Goal: Task Accomplishment & Management: Use online tool/utility

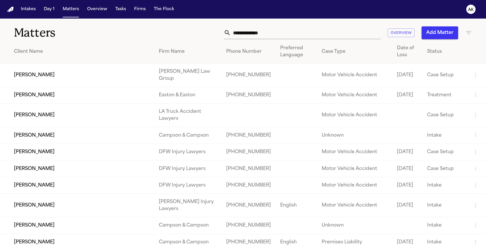
click at [278, 35] on input "text" at bounding box center [306, 32] width 150 height 13
click at [259, 30] on input "text" at bounding box center [306, 32] width 150 height 13
paste input "**********"
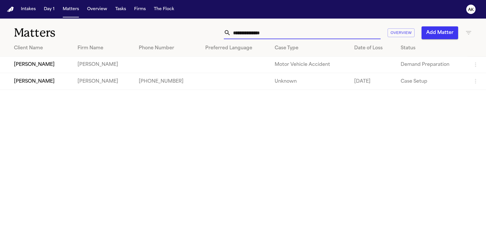
type input "**********"
click at [35, 64] on td "[PERSON_NAME]" at bounding box center [36, 65] width 73 height 17
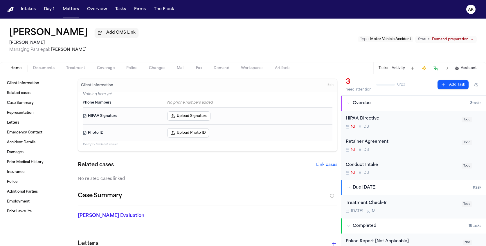
click at [219, 68] on span "Demand" at bounding box center [222, 68] width 16 height 5
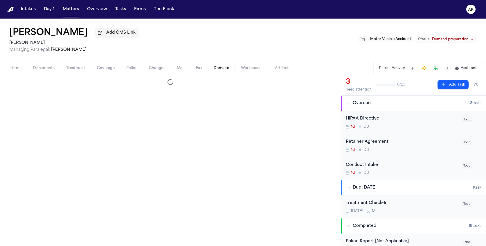
select select "**********"
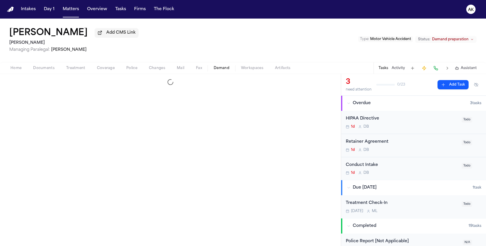
select select "**********"
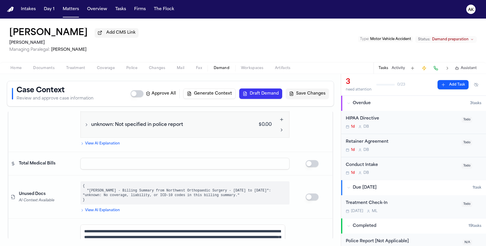
scroll to position [1628, 0]
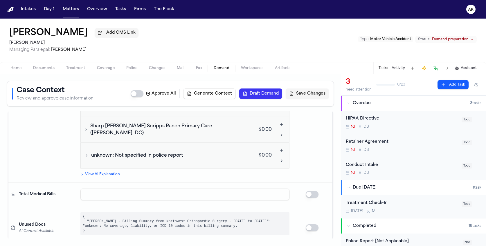
click at [262, 96] on button "Draft Demand" at bounding box center [260, 94] width 43 height 10
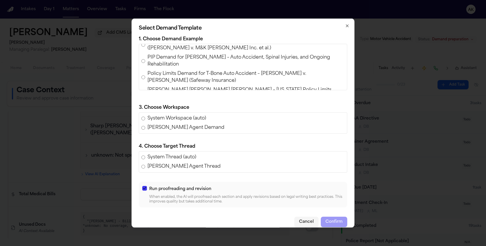
scroll to position [48, 0]
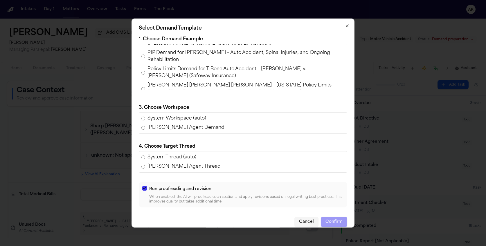
click at [214, 82] on span "[PERSON_NAME] [PERSON_NAME] [PERSON_NAME] – [US_STATE] Policy Limits Demand (Re…" at bounding box center [245, 89] width 197 height 14
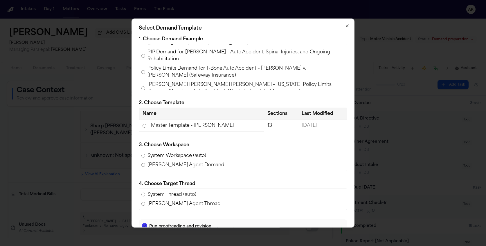
click at [212, 127] on td "Master Template - [PERSON_NAME]" at bounding box center [201, 126] width 125 height 12
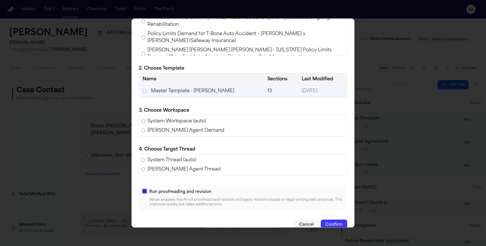
scroll to position [43, 0]
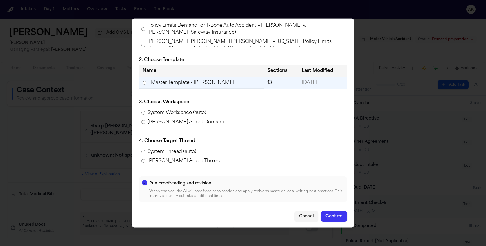
click at [329, 213] on button "Confirm" at bounding box center [334, 216] width 26 height 10
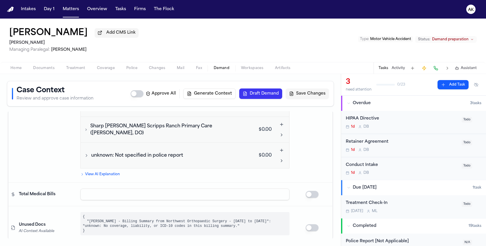
click at [253, 70] on button "Workspaces" at bounding box center [252, 68] width 34 height 7
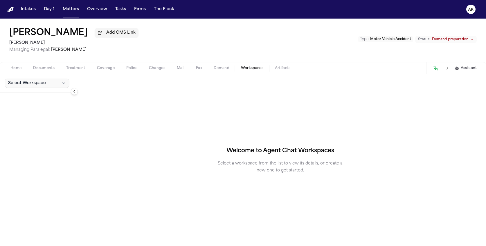
click at [50, 82] on button "Select Workspace" at bounding box center [37, 83] width 65 height 9
click at [124, 97] on div "Select Workspace Welcome to Agent Chat Workspaces Select a workspace from the l…" at bounding box center [243, 160] width 486 height 172
click at [30, 79] on button "Select Workspace" at bounding box center [37, 83] width 65 height 9
click at [113, 87] on div "Select Workspace Welcome to Agent Chat Workspaces Select a workspace from the l…" at bounding box center [243, 160] width 486 height 172
click at [38, 85] on span "Select Workspace" at bounding box center [27, 83] width 38 height 6
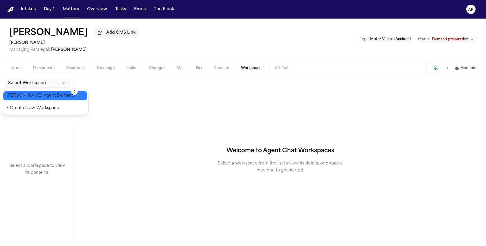
click at [44, 96] on span "[PERSON_NAME] Agent Demand" at bounding box center [41, 96] width 68 height 6
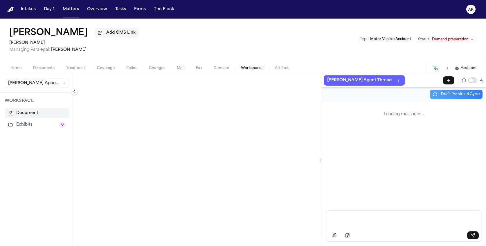
click at [75, 91] on button "Collapse sidebar" at bounding box center [74, 91] width 7 height 7
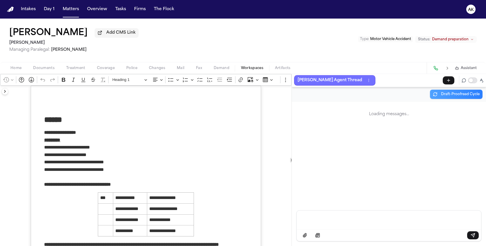
click at [325, 82] on p "[PERSON_NAME] Agent Thread" at bounding box center [330, 80] width 64 height 7
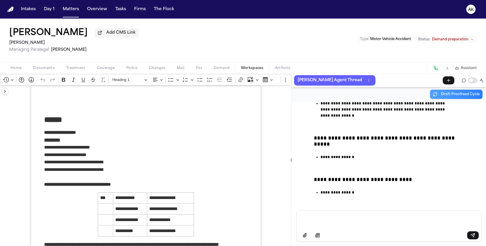
scroll to position [97, 0]
